Goal: Transaction & Acquisition: Purchase product/service

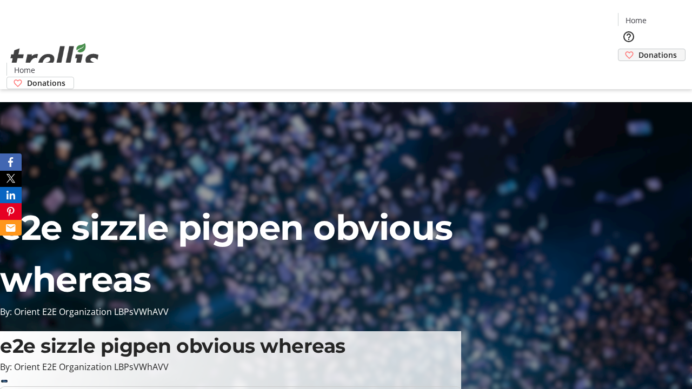
click at [638, 49] on span "Donations" at bounding box center [657, 54] width 38 height 11
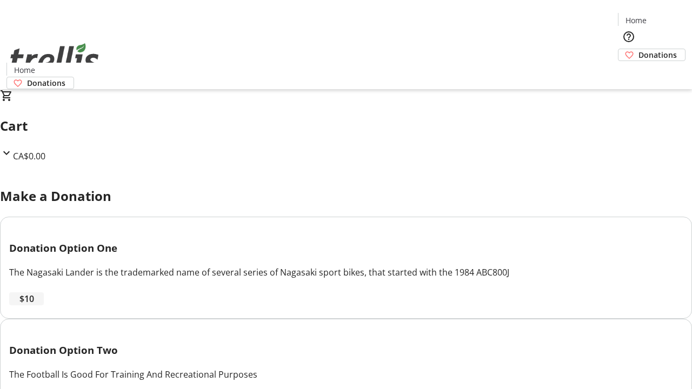
click at [34, 305] on span "$10" at bounding box center [26, 298] width 15 height 13
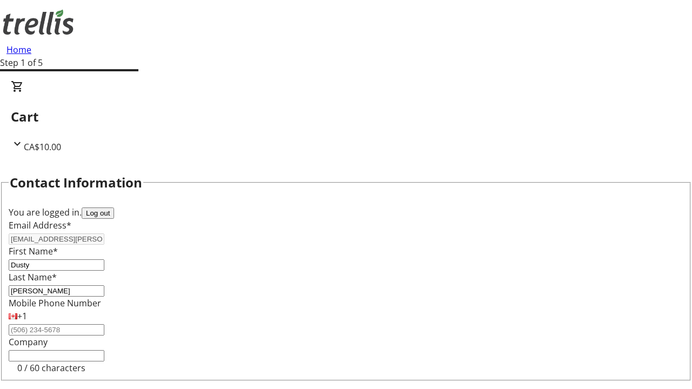
select select "CA"
type input "[STREET_ADDRESS][PERSON_NAME]"
type input "Kelowna"
select select "BC"
type input "Kelowna"
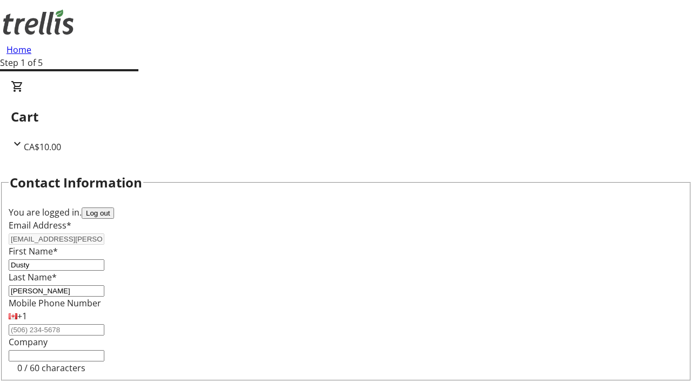
type input "V1Y 0C2"
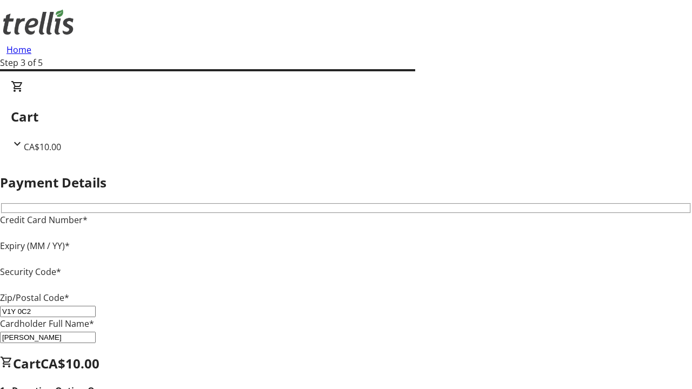
type input "V1Y 0C2"
